Goal: Task Accomplishment & Management: Use online tool/utility

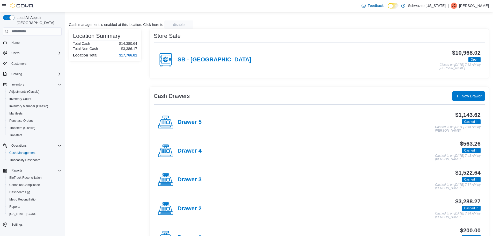
scroll to position [50, 0]
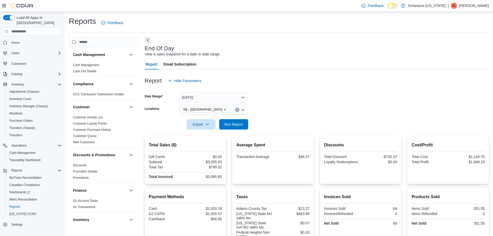
scroll to position [311, 0]
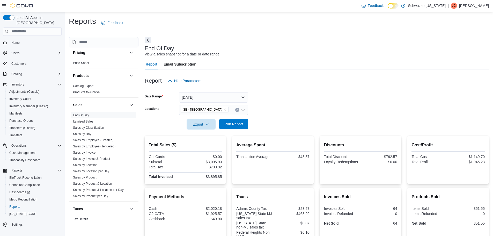
click at [238, 125] on span "Run Report" at bounding box center [233, 123] width 19 height 5
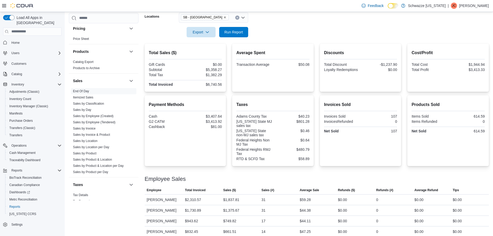
scroll to position [15, 0]
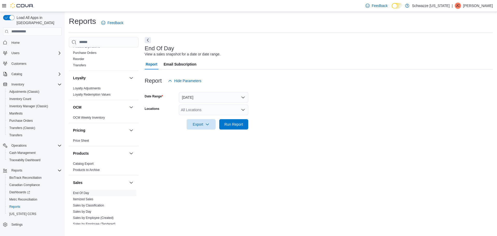
scroll to position [259, 0]
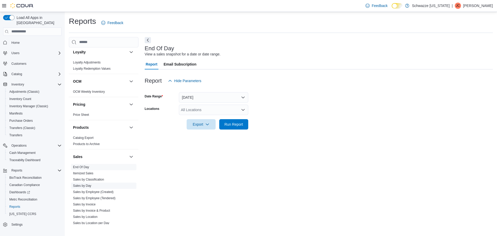
click at [89, 185] on link "Sales by Day" at bounding box center [82, 186] width 18 height 4
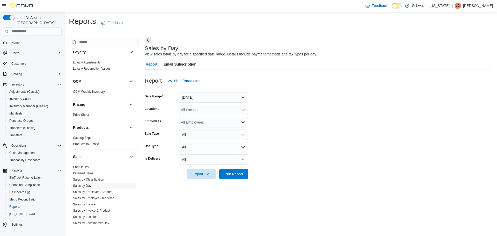
click at [218, 109] on div "All Locations" at bounding box center [213, 110] width 69 height 10
type input "***"
click at [212, 117] on span "SB - [GEOGRAPHIC_DATA]" at bounding box center [216, 118] width 46 height 5
click at [258, 107] on form "Date Range Yesterday Locations SB - Federal Heights Employees All Employees Sal…" at bounding box center [319, 132] width 348 height 93
